Goal: Book appointment/travel/reservation

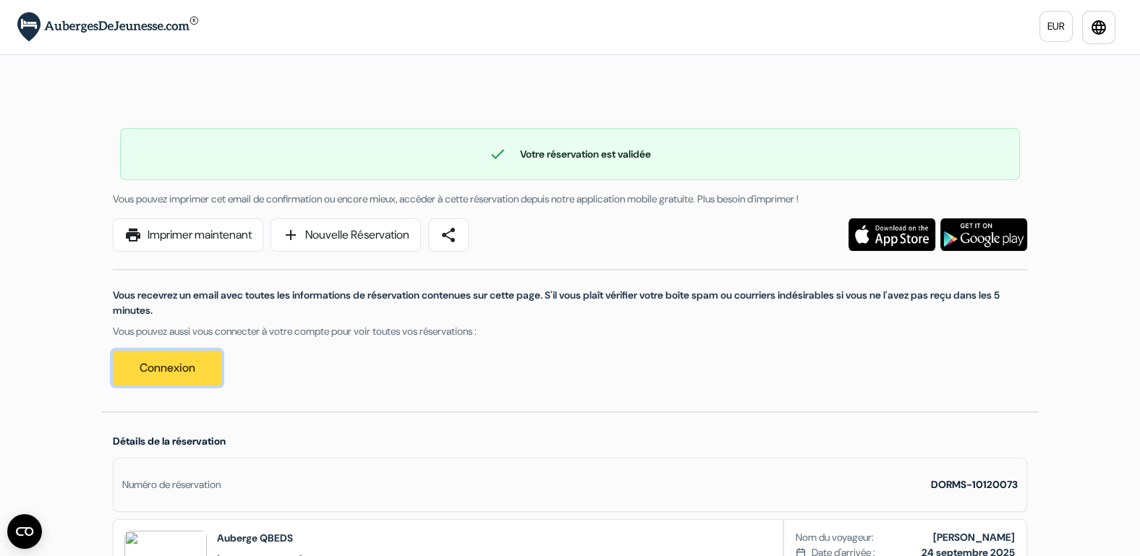
click at [163, 373] on link "Connexion" at bounding box center [167, 368] width 109 height 35
click at [352, 239] on link "add Nouvelle Réservation" at bounding box center [346, 235] width 151 height 33
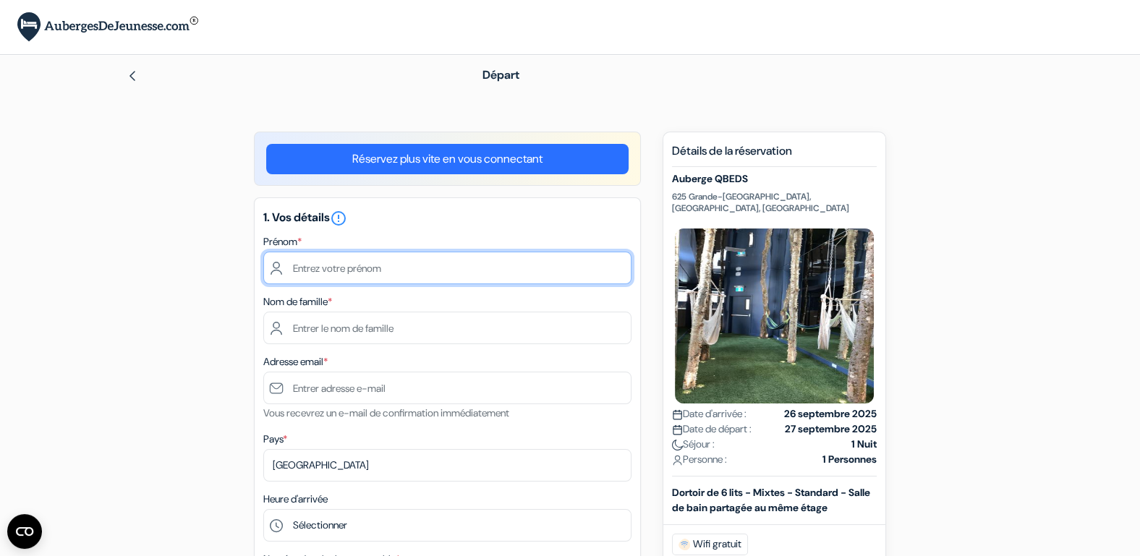
click at [504, 269] on input "text" at bounding box center [447, 268] width 368 height 33
type input "Antonin"
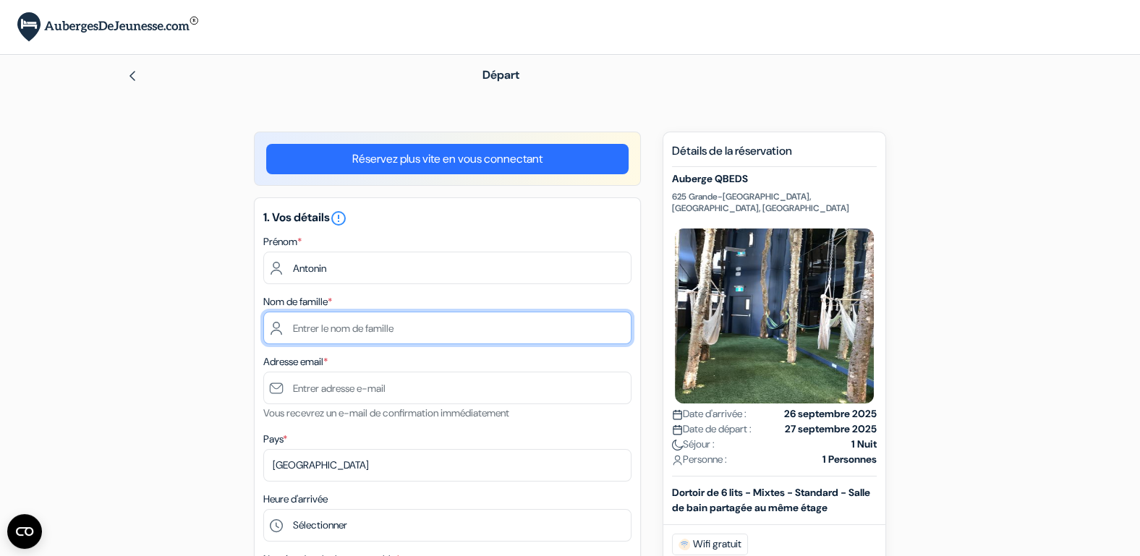
type input "Moulin"
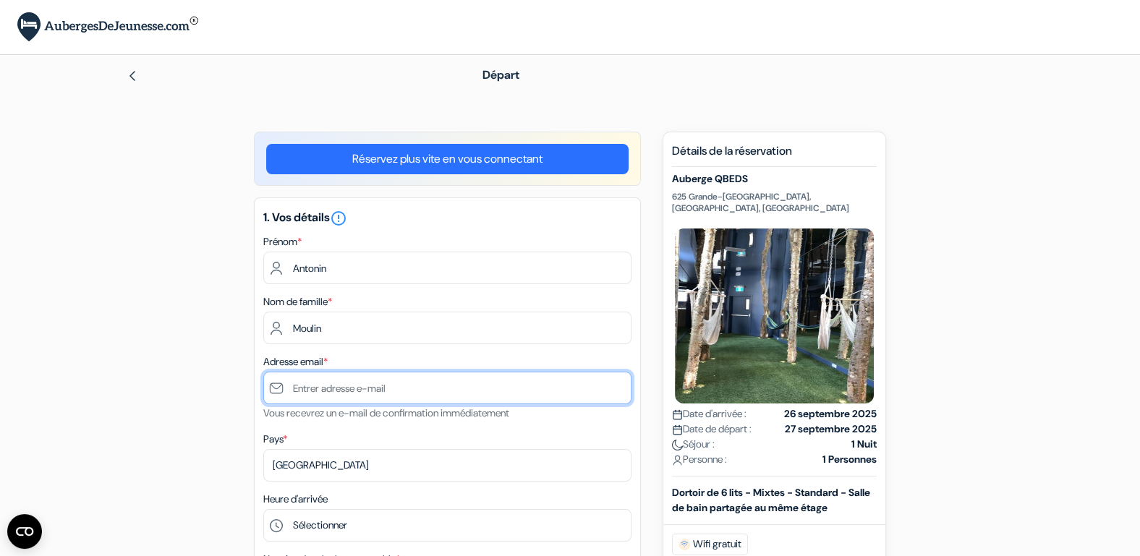
type input "[DOMAIN_NAME][EMAIL_ADDRESS][DOMAIN_NAME]"
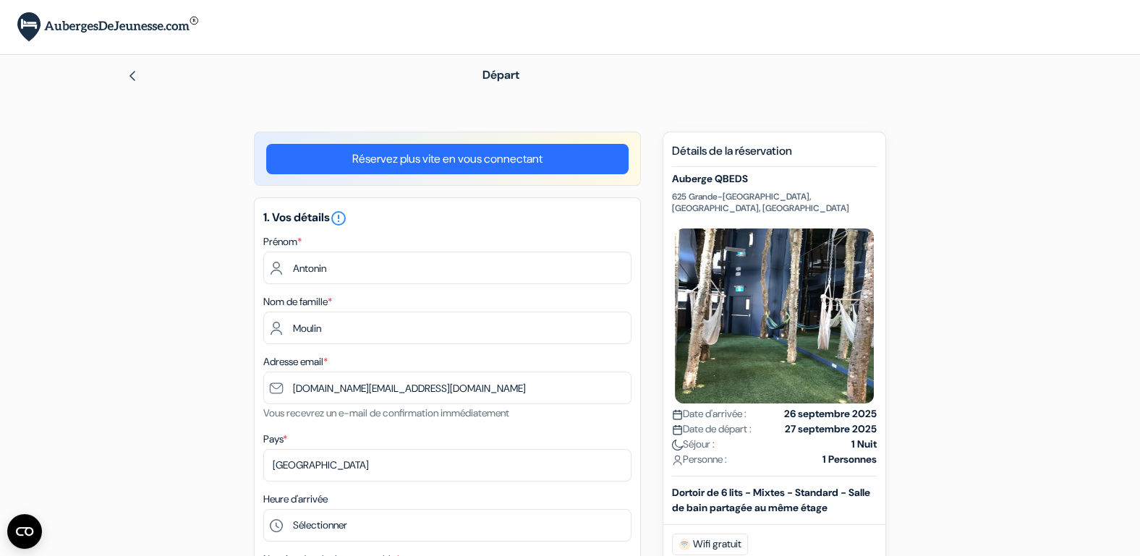
type input "0478321884"
select select "2030"
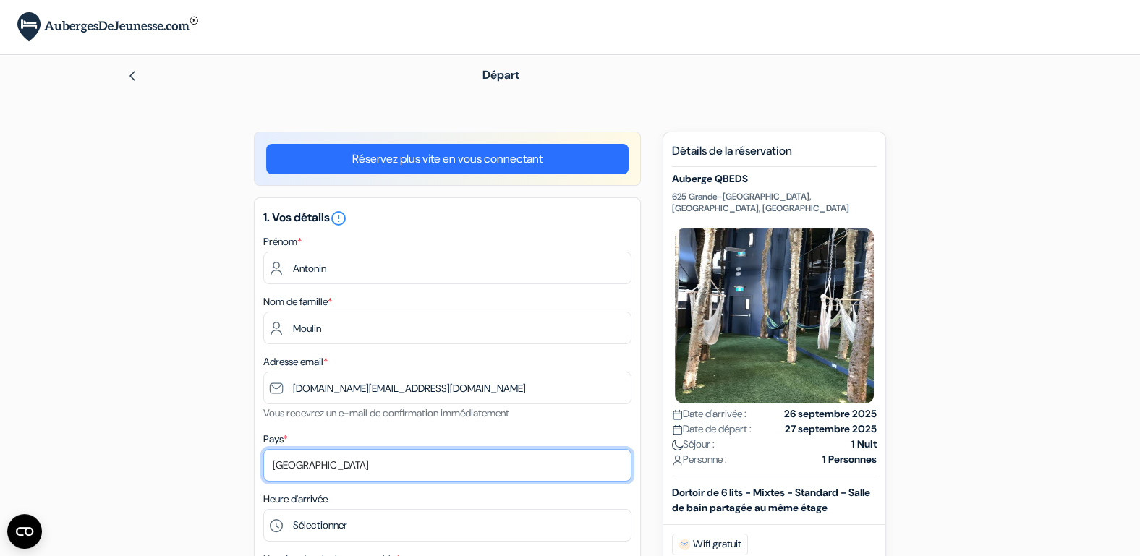
click at [326, 462] on select "Selectionner le pays Abkhazie Afghanistan Afrique Du sud Albanie Algérie Allema…" at bounding box center [447, 465] width 368 height 33
click at [263, 449] on select "Selectionner le pays Abkhazie Afghanistan Afrique Du sud Albanie Algérie Allema…" at bounding box center [447, 465] width 368 height 33
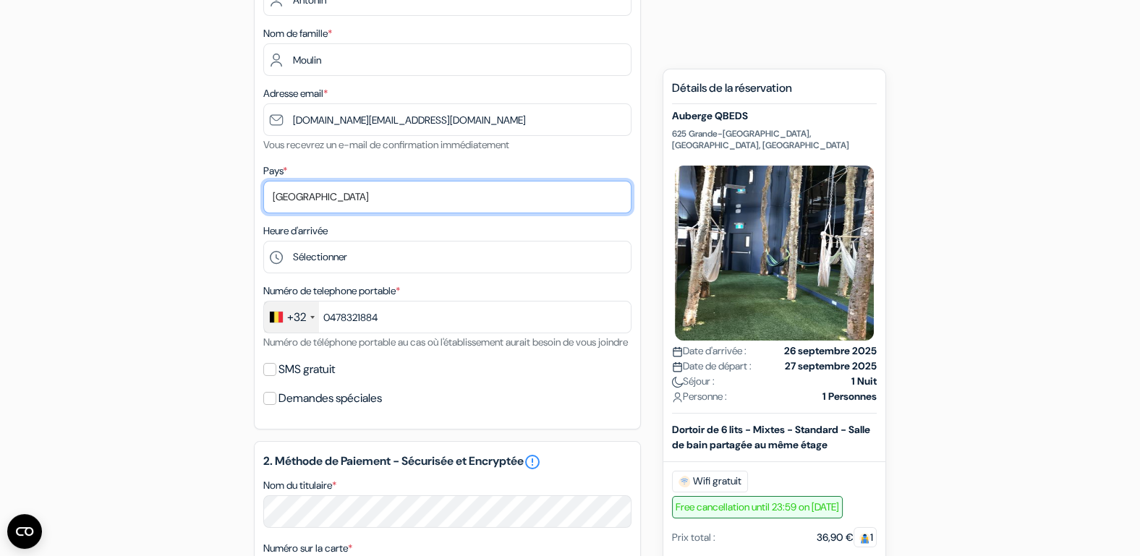
scroll to position [268, 0]
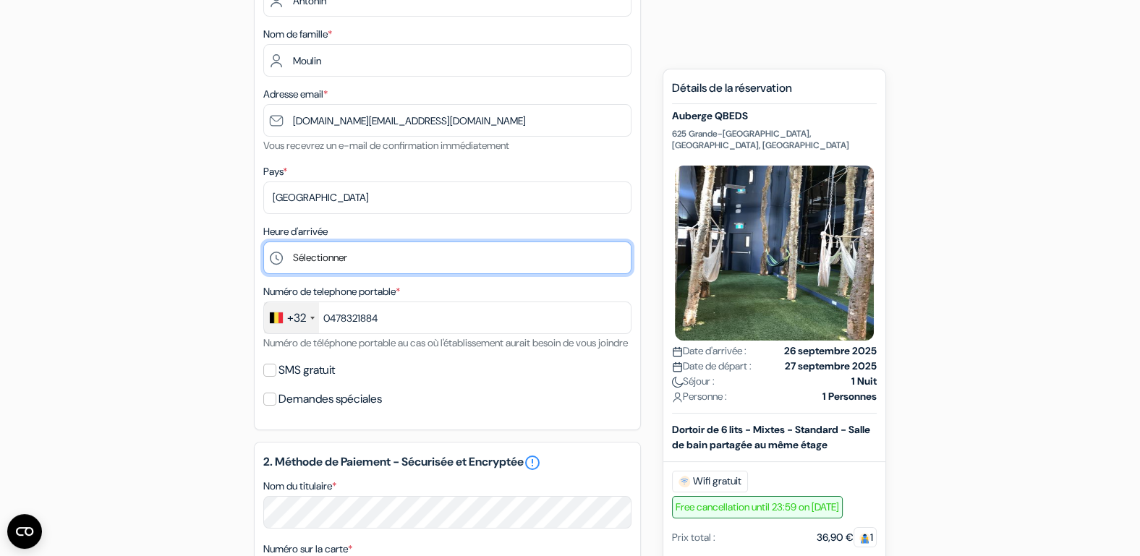
click at [349, 253] on select "Sélectionner 1:00 2:00 3:00 4:00 5:00 6:00 7:00 8:00 9:00 10:00 11:00 12:00 13:…" at bounding box center [447, 258] width 368 height 33
select select "14"
click at [263, 242] on select "Sélectionner 1:00 2:00 3:00 4:00 5:00 6:00 7:00 8:00 9:00 10:00 11:00 12:00 13:…" at bounding box center [447, 258] width 368 height 33
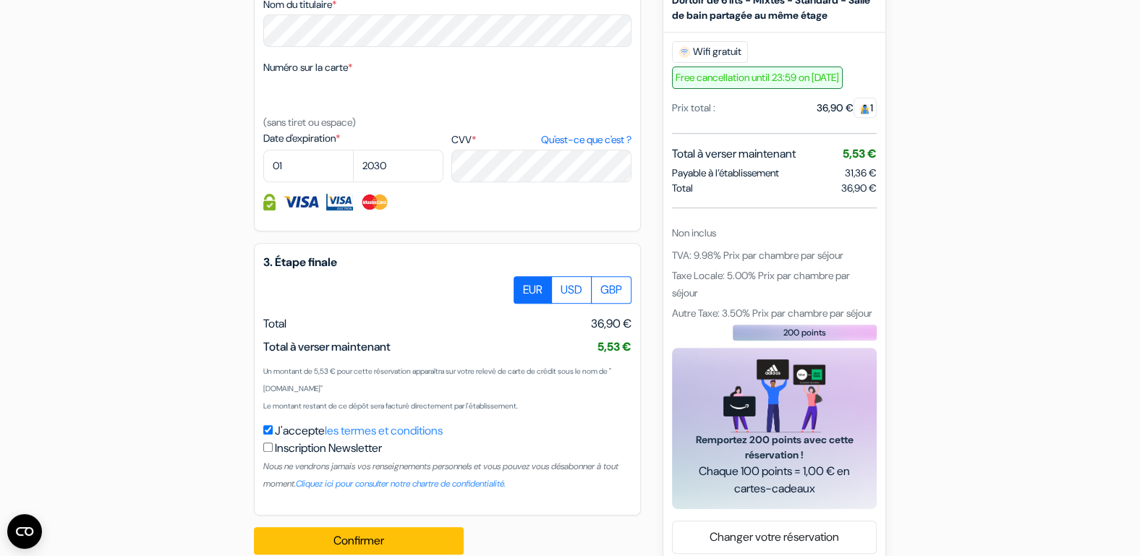
scroll to position [787, 0]
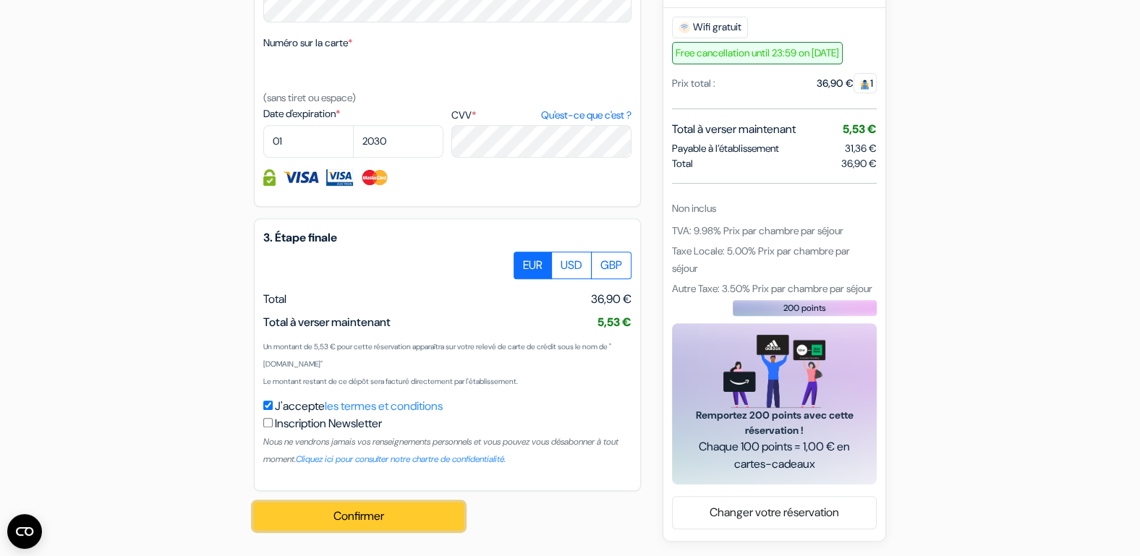
click at [351, 514] on button "Confirmer Loading..." at bounding box center [359, 516] width 210 height 27
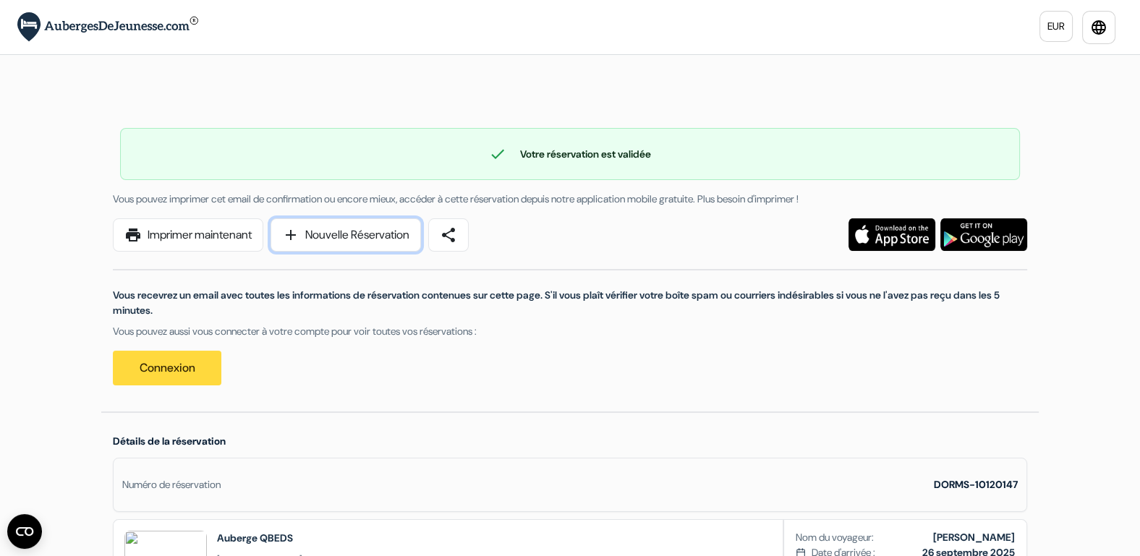
click at [404, 233] on link "add Nouvelle Réservation" at bounding box center [346, 235] width 151 height 33
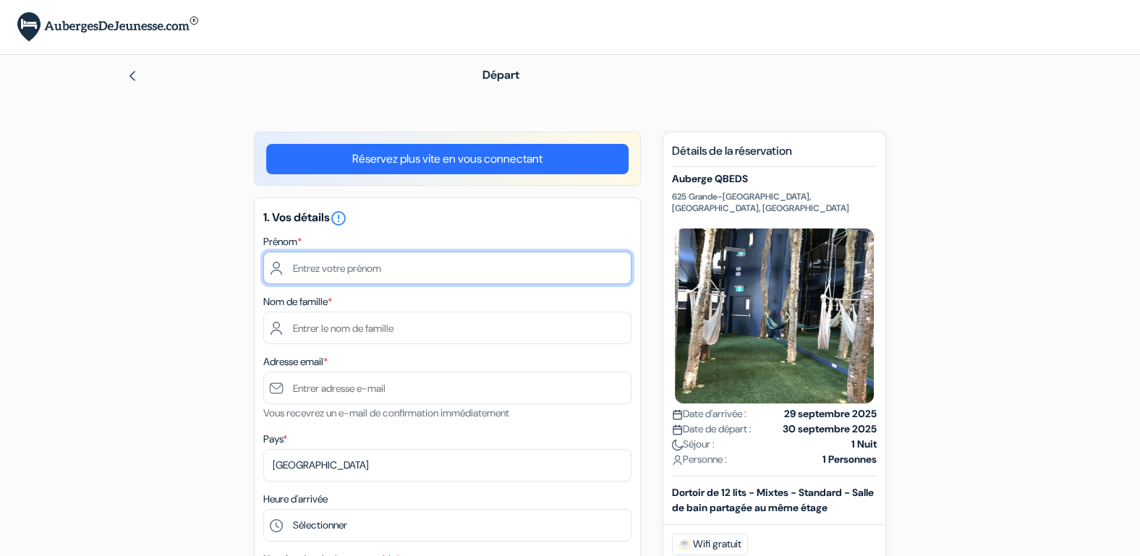
click at [417, 274] on input "text" at bounding box center [447, 268] width 368 height 33
type input "Antonin"
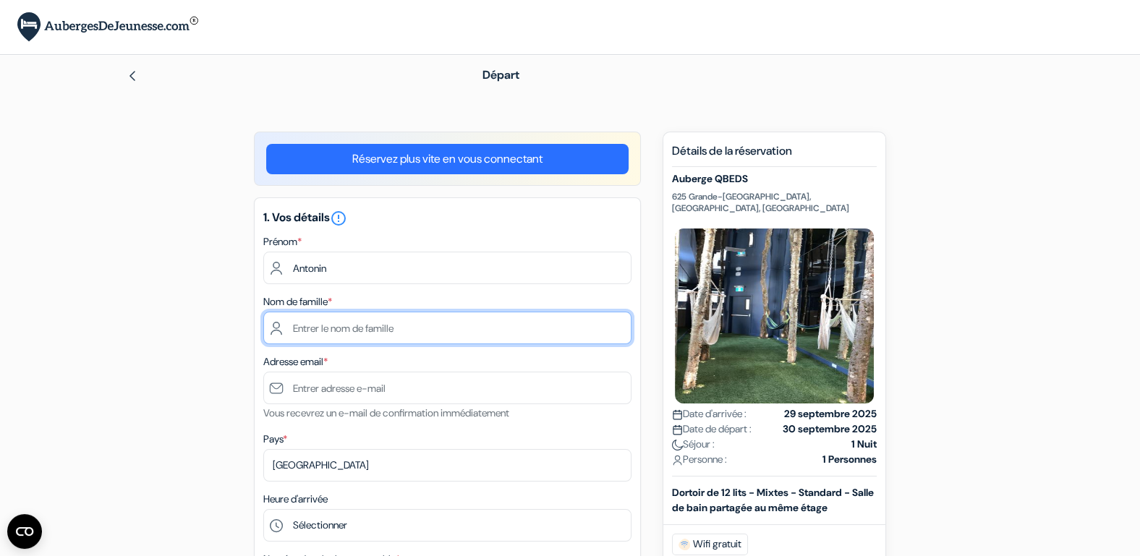
type input "Moulin"
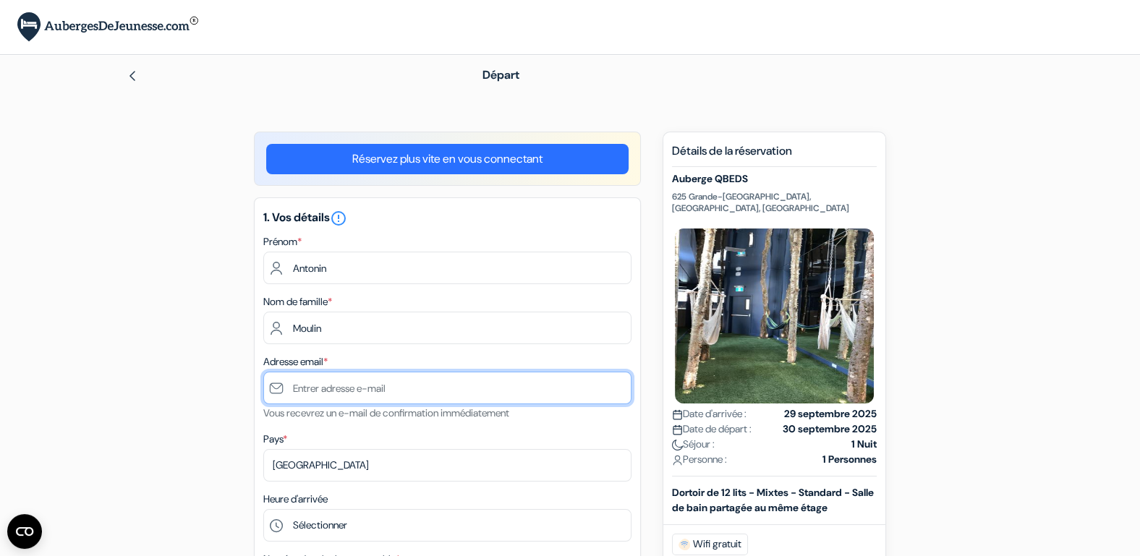
type input "[DOMAIN_NAME][EMAIL_ADDRESS][DOMAIN_NAME]"
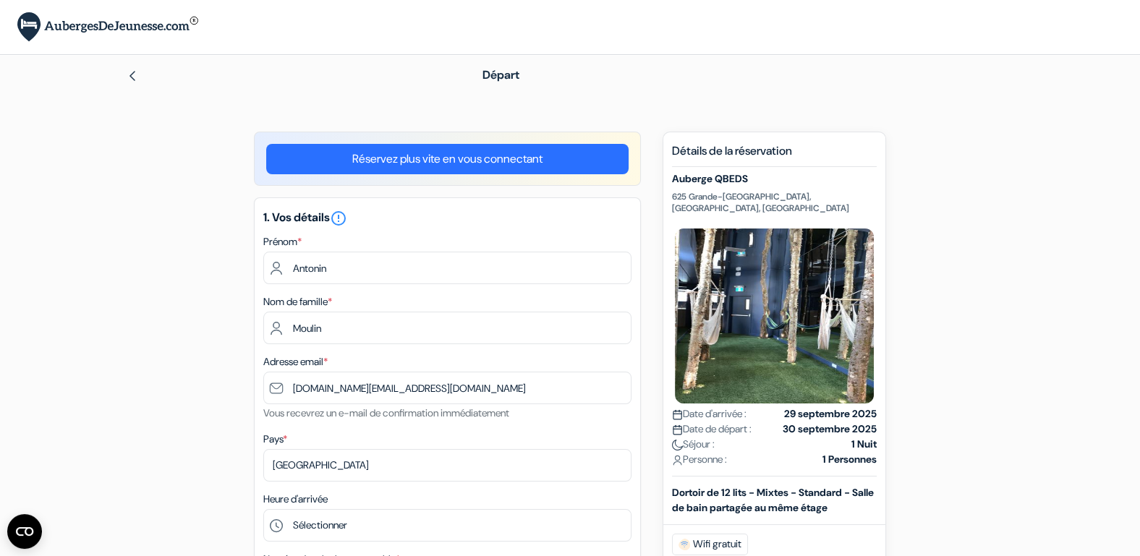
type input "0478321884"
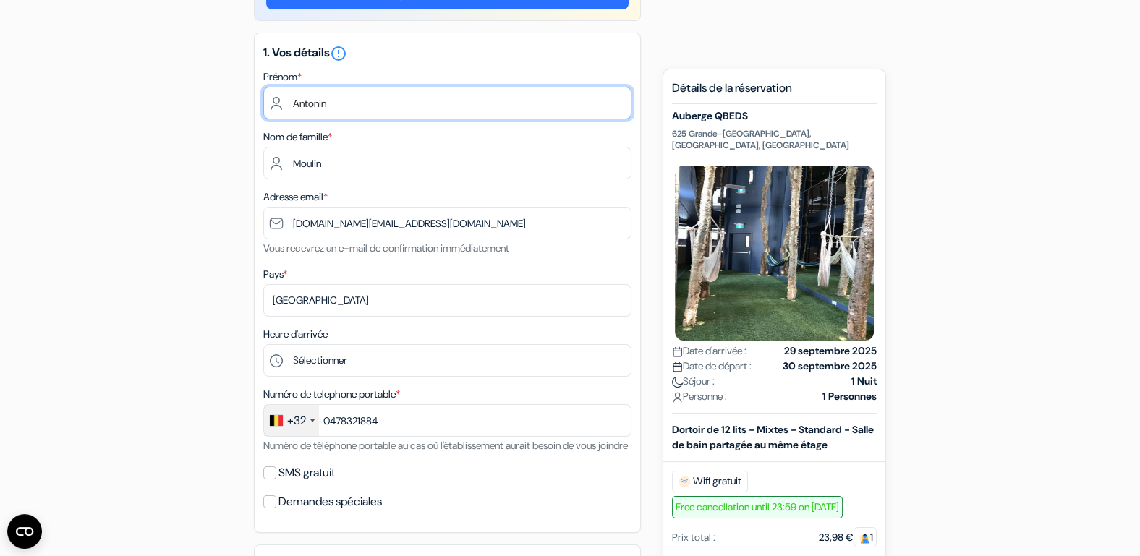
scroll to position [247, 0]
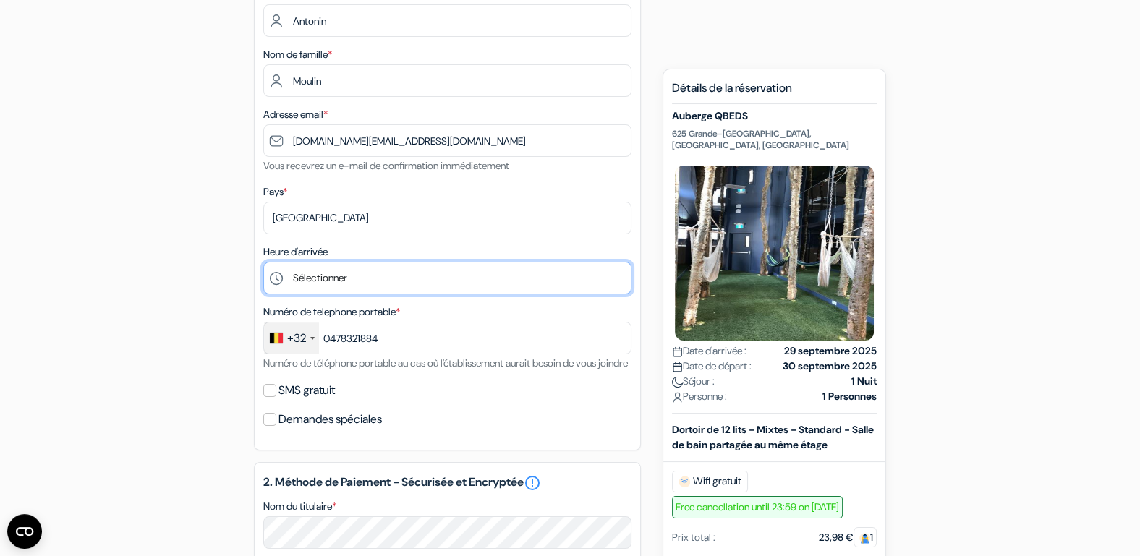
click at [359, 277] on select "Sélectionner 1:00 2:00 3:00 4:00 5:00 6:00 7:00 8:00 9:00 10:00 11:00 12:00 13:…" at bounding box center [447, 278] width 368 height 33
select select "20"
click at [263, 262] on select "Sélectionner 1:00 2:00 3:00 4:00 5:00 6:00 7:00 8:00 9:00 10:00 11:00 12:00 13:…" at bounding box center [447, 278] width 368 height 33
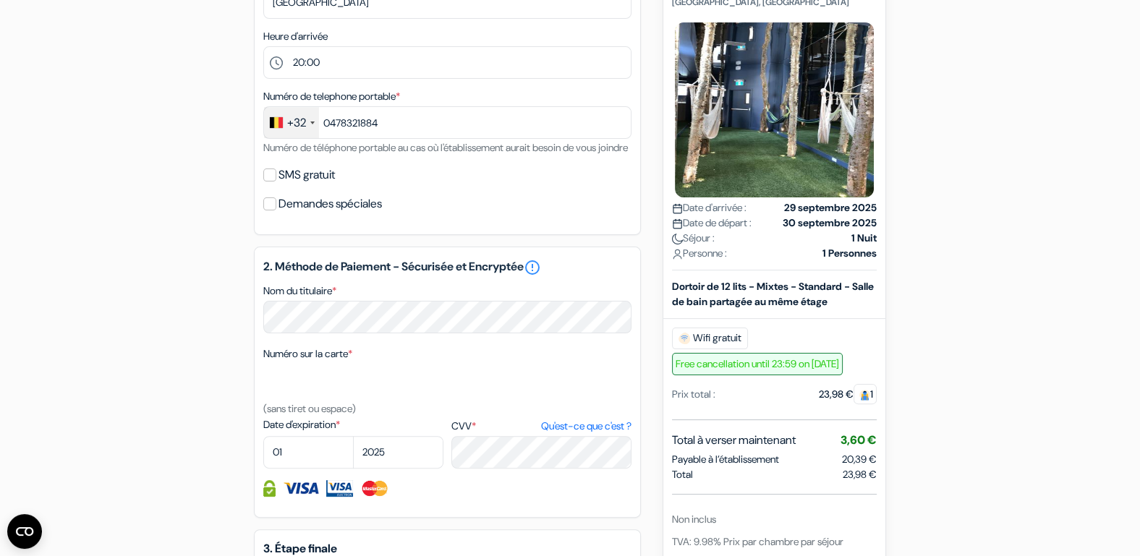
scroll to position [632, 0]
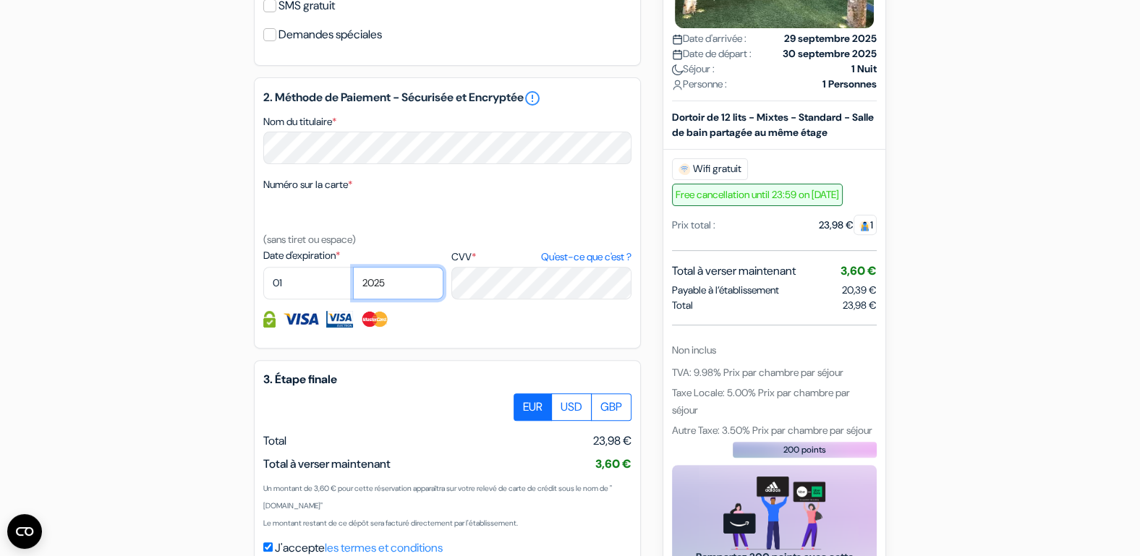
click at [397, 300] on select "2025 2026 2027 2028 2029 2030 2031 2032 2033 2034 2035 2036 2037 2038 2039 2040…" at bounding box center [398, 283] width 90 height 33
select select "2030"
click at [353, 281] on select "2025 2026 2027 2028 2029 2030 2031 2032 2033 2034 2035 2036 2037 2038 2039 2040…" at bounding box center [398, 283] width 90 height 33
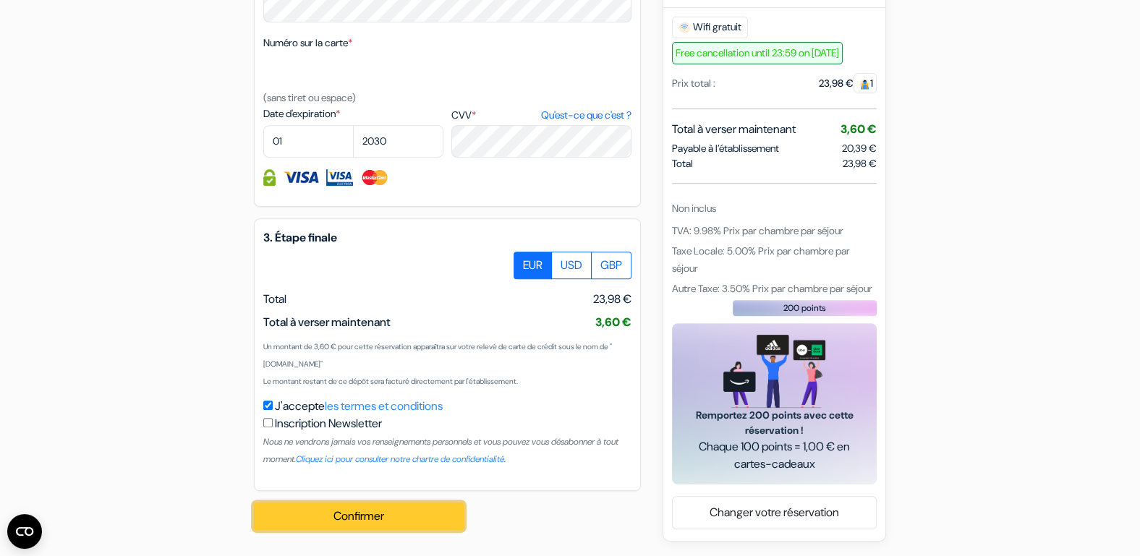
click at [425, 516] on button "Confirmer Loading..." at bounding box center [359, 516] width 210 height 27
